Goal: Check status

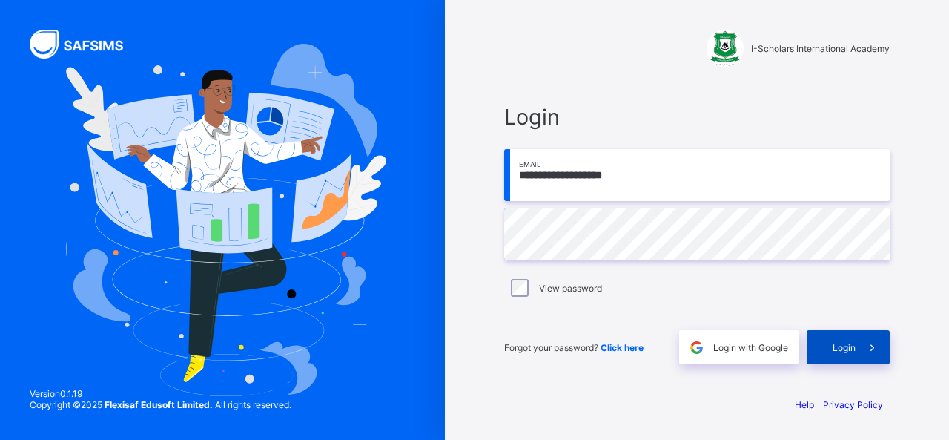
click at [837, 342] on span "Login" at bounding box center [844, 347] width 23 height 11
click at [837, 353] on div "Login" at bounding box center [848, 347] width 83 height 34
click at [834, 353] on div "Login" at bounding box center [848, 347] width 83 height 34
click at [846, 351] on span "Login" at bounding box center [844, 347] width 23 height 11
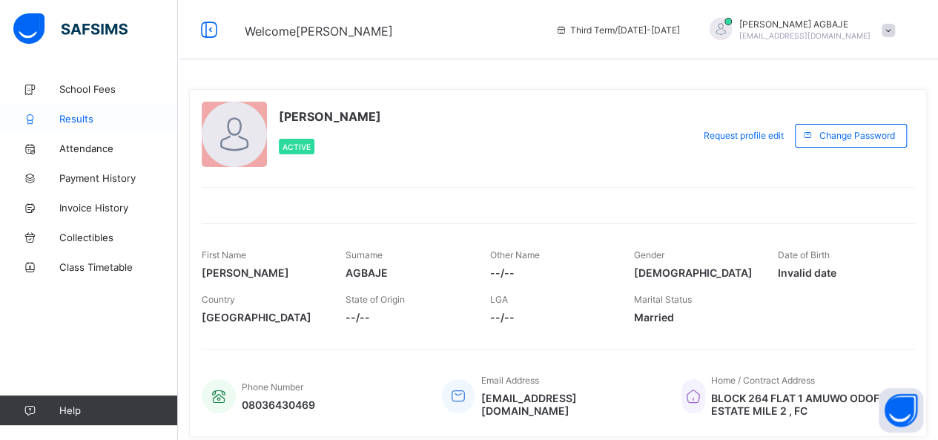
click at [90, 119] on span "Results" at bounding box center [118, 119] width 119 height 12
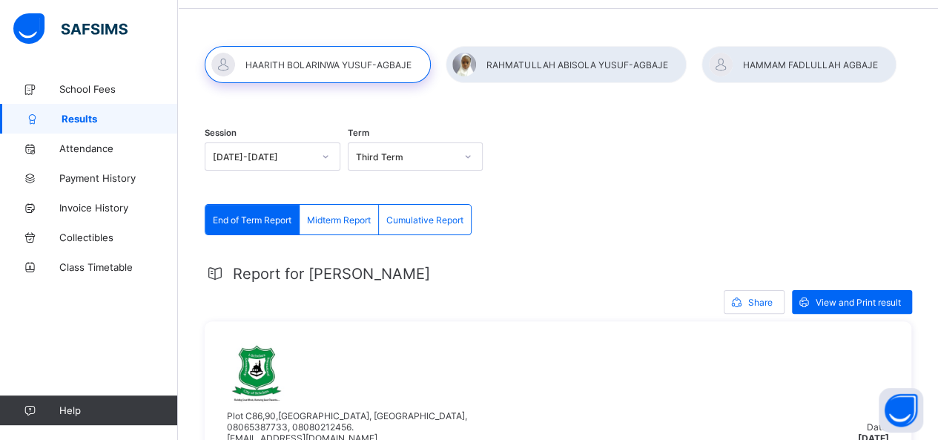
scroll to position [47, 0]
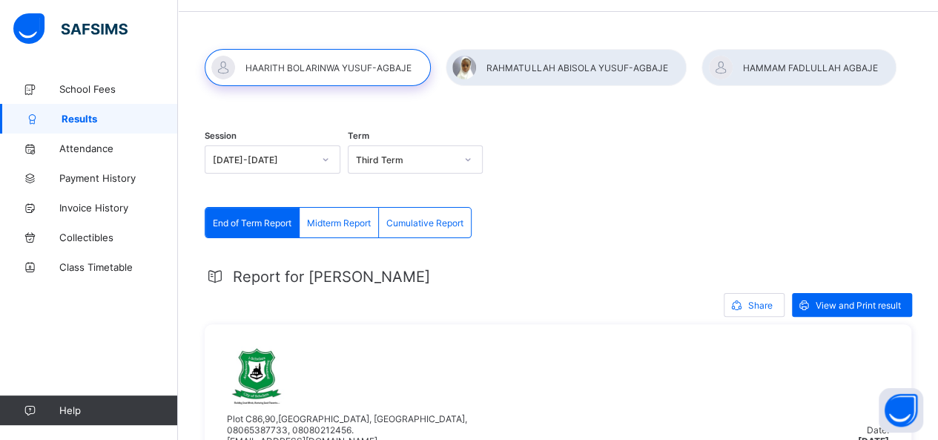
click at [603, 62] on div at bounding box center [566, 67] width 241 height 37
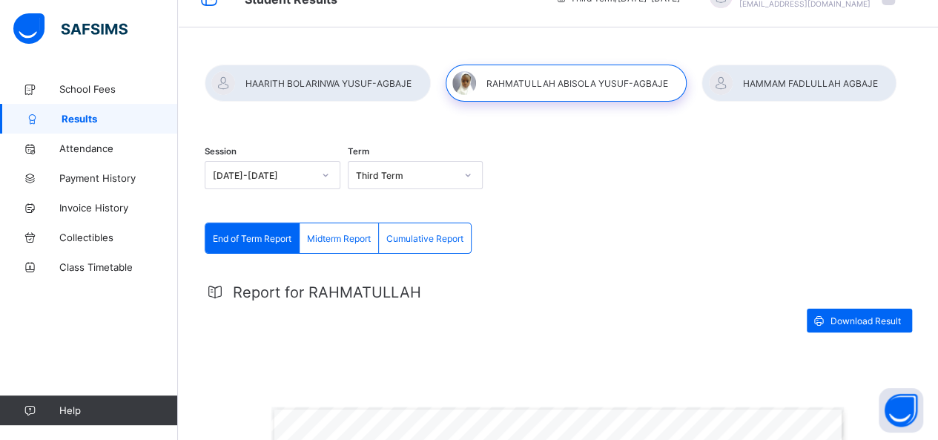
scroll to position [0, 0]
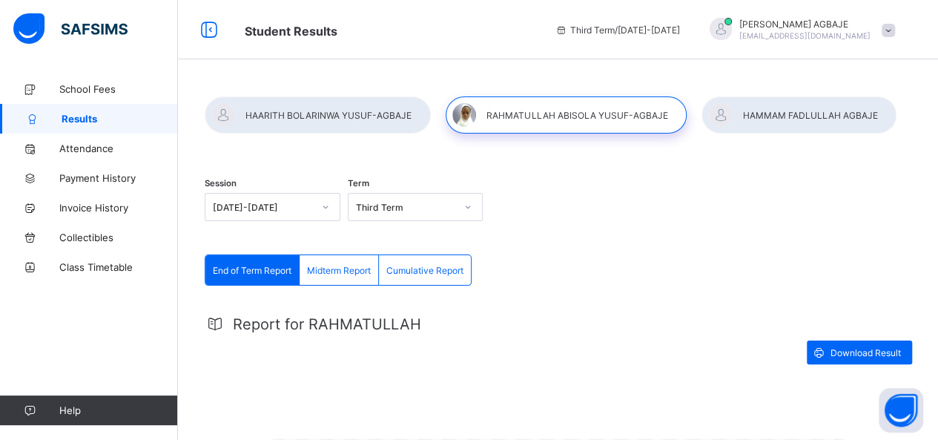
click at [819, 100] on div at bounding box center [799, 114] width 195 height 37
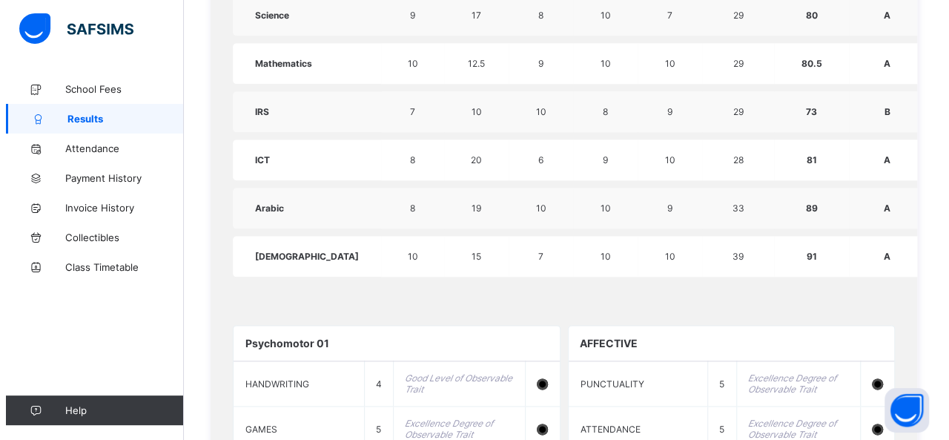
scroll to position [773, 0]
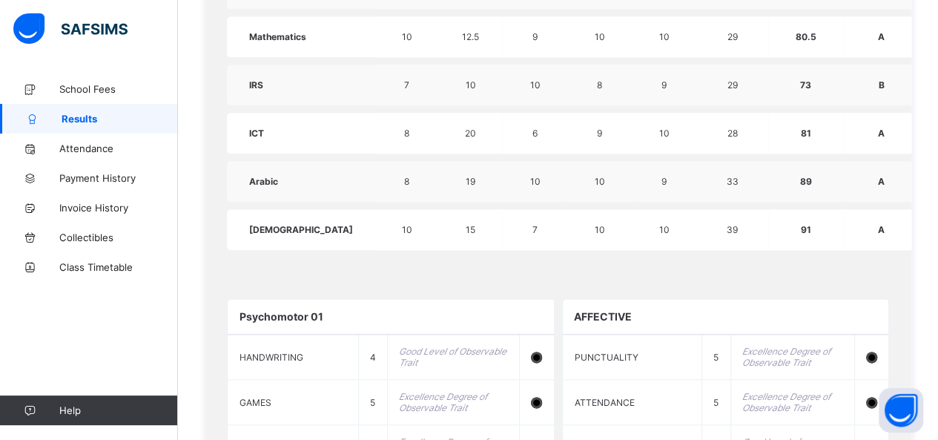
click at [768, 228] on td "91" at bounding box center [805, 229] width 75 height 41
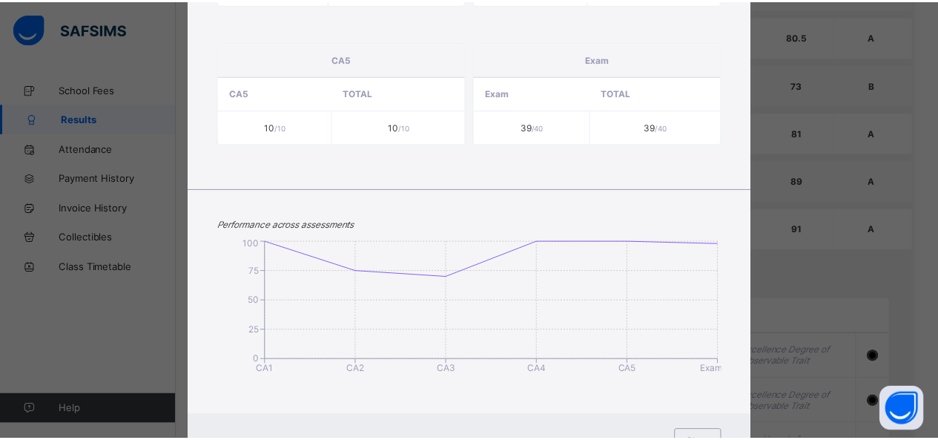
scroll to position [575, 0]
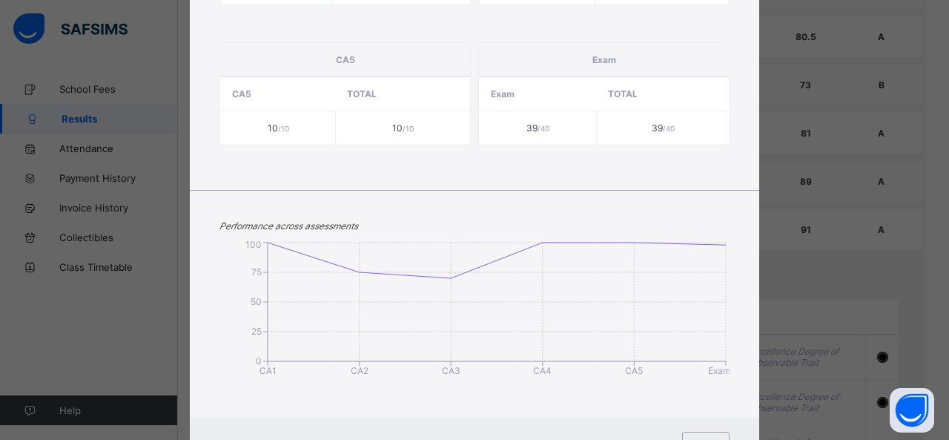
click at [835, 297] on div "HAMMAM FADLULLAH AGBAJE Quran 2024-2025 Session THIRD Term DHF 4 Makkah HA Tota…" at bounding box center [474, 220] width 949 height 440
click at [710, 438] on span "Close" at bounding box center [706, 443] width 24 height 11
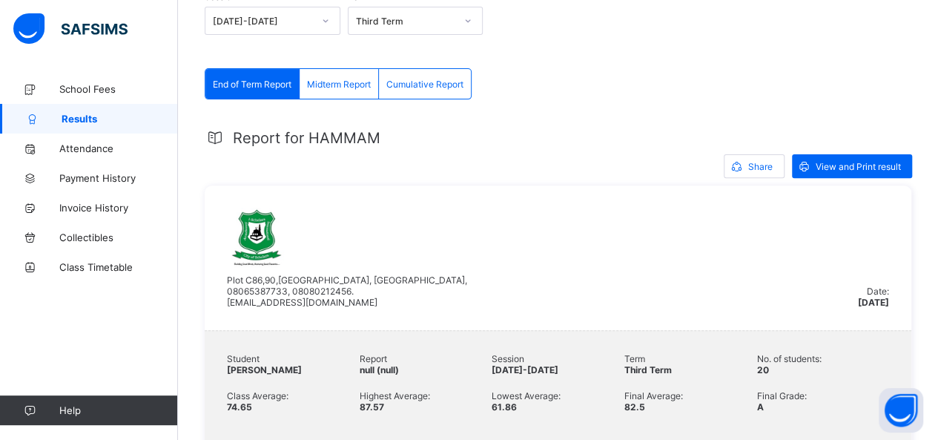
scroll to position [0, 0]
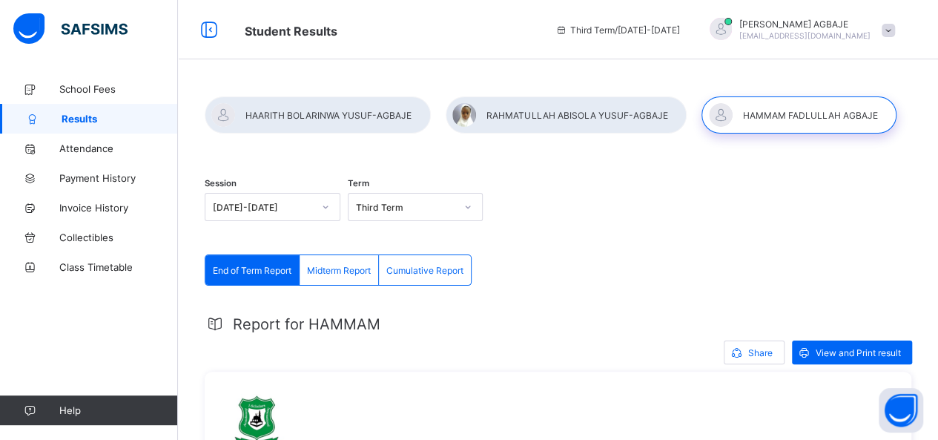
click at [573, 116] on div at bounding box center [566, 114] width 241 height 37
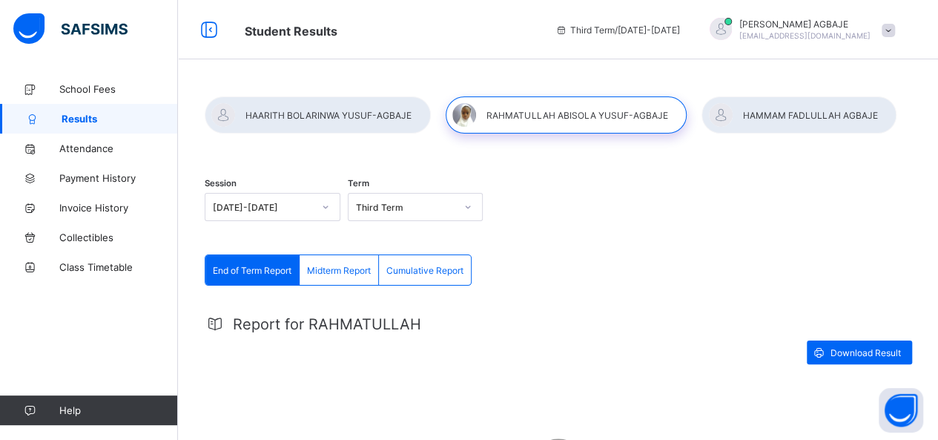
click at [354, 131] on div at bounding box center [318, 114] width 226 height 37
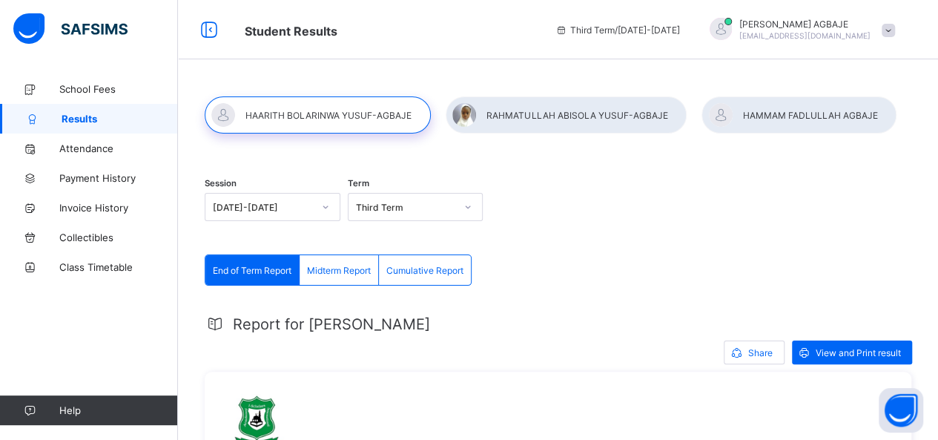
click at [794, 113] on div at bounding box center [799, 114] width 195 height 37
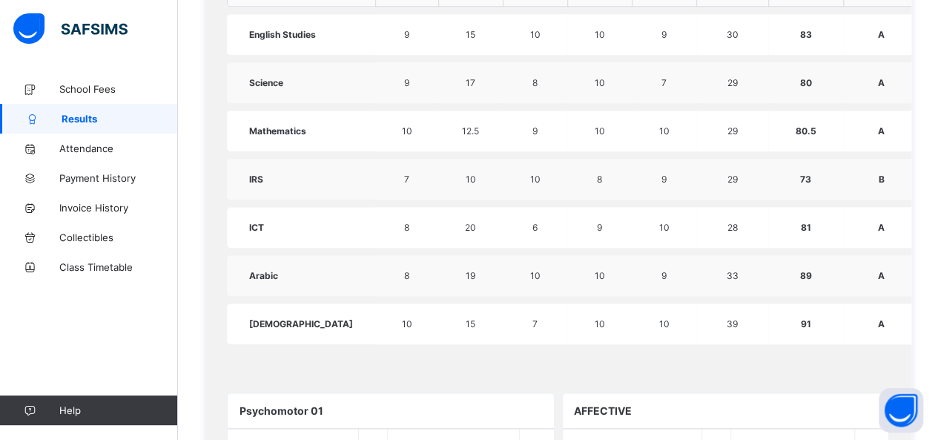
scroll to position [642, 0]
